Goal: Browse casually

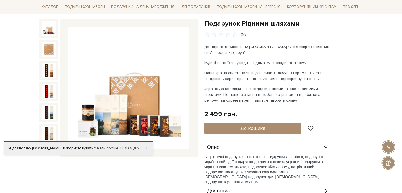
scroll to position [82, 0]
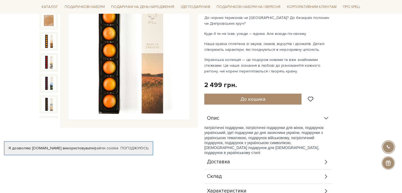
click at [49, 40] on img at bounding box center [49, 41] width 14 height 14
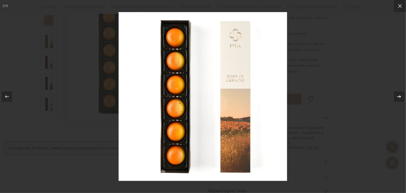
click at [398, 98] on icon at bounding box center [399, 96] width 7 height 7
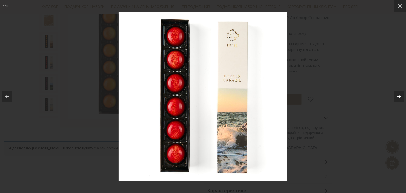
click at [398, 99] on icon at bounding box center [399, 96] width 7 height 7
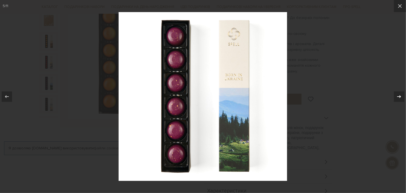
click at [398, 99] on icon at bounding box center [399, 96] width 7 height 7
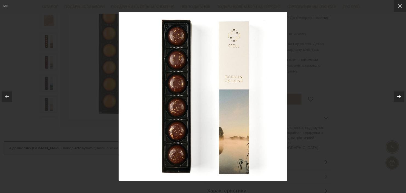
click at [398, 99] on icon at bounding box center [399, 96] width 7 height 7
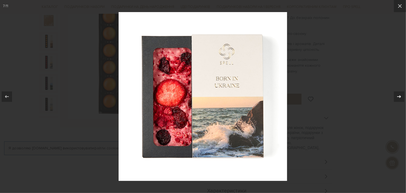
click at [398, 99] on icon at bounding box center [399, 96] width 7 height 7
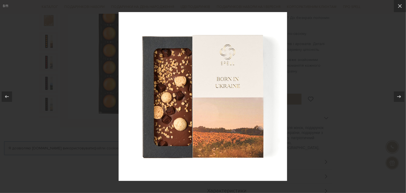
click at [319, 143] on div at bounding box center [203, 96] width 406 height 193
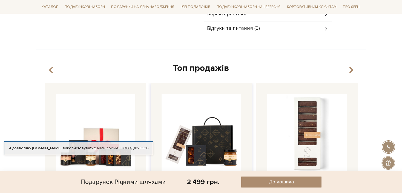
scroll to position [329, 0]
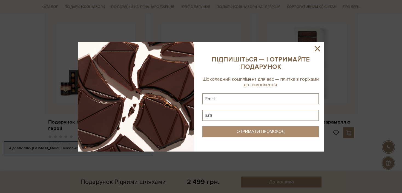
click at [318, 43] on sys-column-static at bounding box center [260, 97] width 127 height 110
click at [314, 49] on icon at bounding box center [317, 48] width 9 height 9
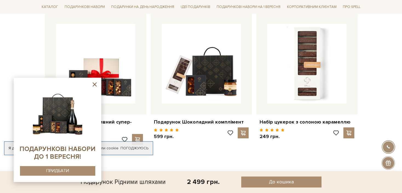
click at [94, 83] on icon at bounding box center [94, 84] width 7 height 7
